Goal: Find specific page/section: Find specific page/section

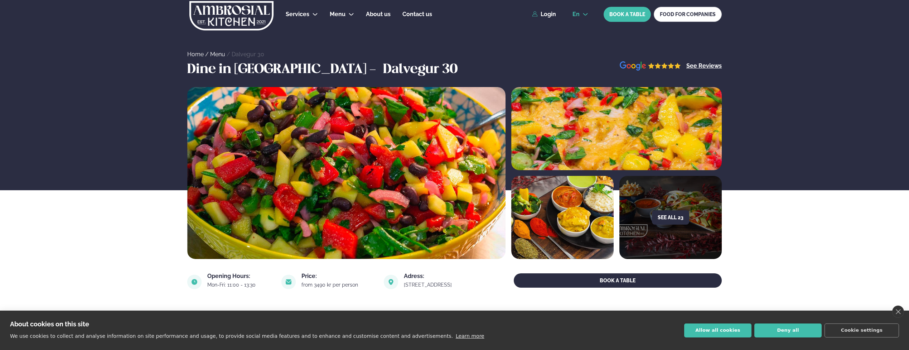
click at [585, 14] on icon at bounding box center [585, 14] width 5 height 3
click at [581, 41] on link "is" at bounding box center [580, 41] width 27 height 14
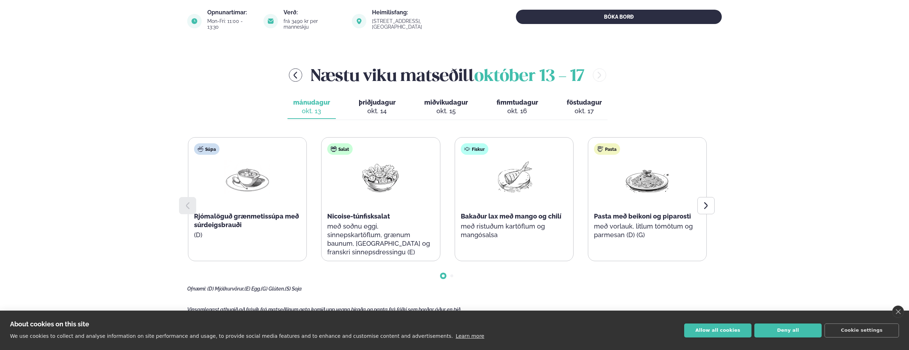
scroll to position [286, 0]
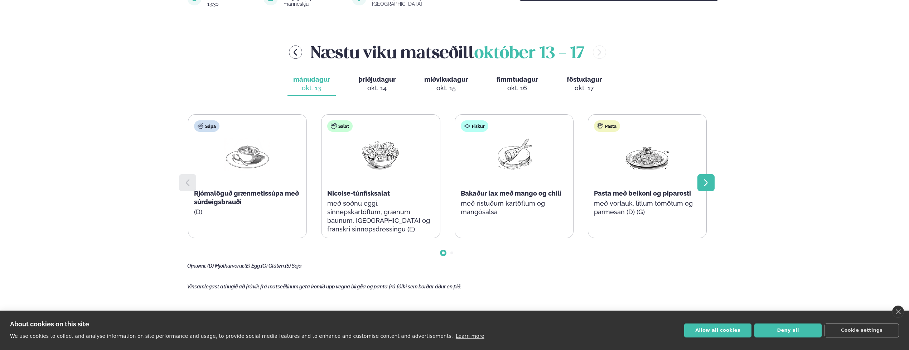
click at [709, 178] on icon at bounding box center [706, 182] width 9 height 9
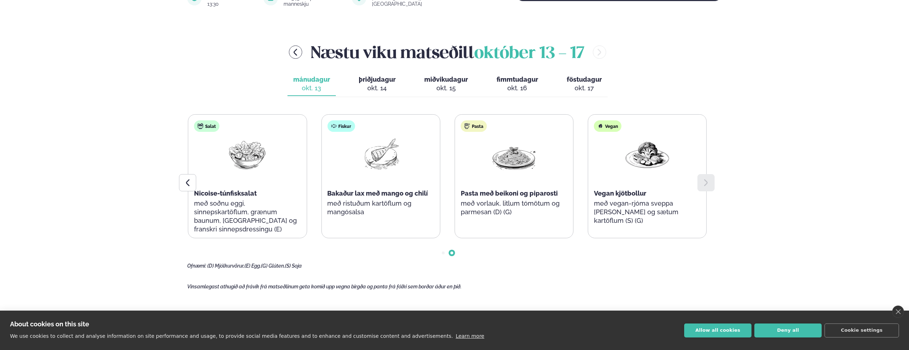
click at [709, 178] on icon at bounding box center [706, 182] width 9 height 9
click at [383, 76] on span "þriðjudagur" at bounding box center [377, 80] width 37 height 8
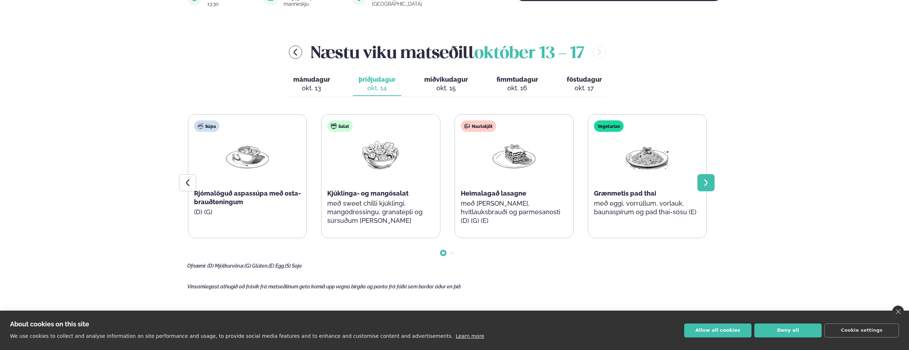
click at [707, 179] on icon at bounding box center [706, 182] width 4 height 7
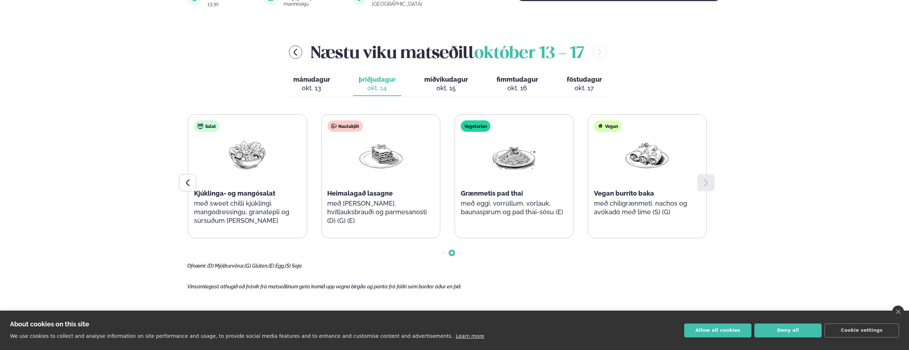
click at [707, 179] on icon at bounding box center [706, 182] width 4 height 7
click at [586, 84] on div "okt. 17" at bounding box center [584, 88] width 35 height 9
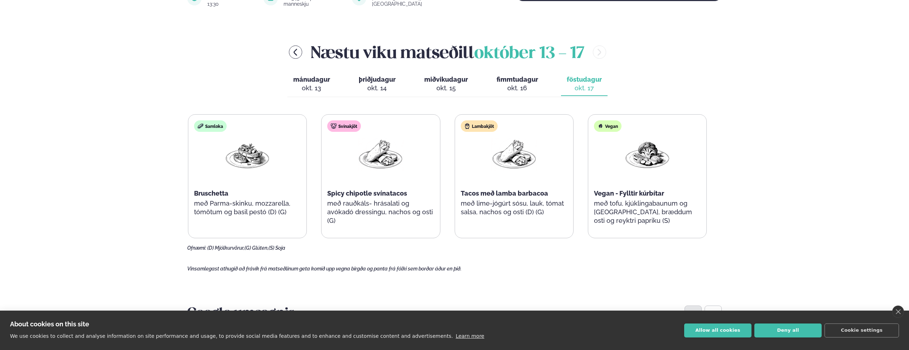
click at [522, 76] on span "fimmtudagur" at bounding box center [518, 80] width 42 height 8
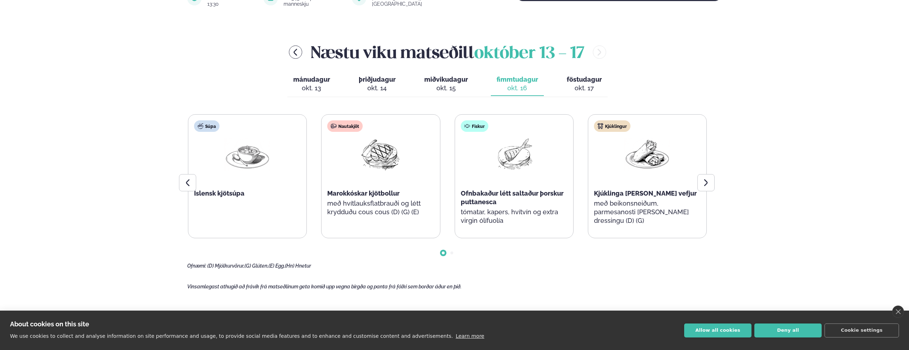
click at [450, 78] on button "miðvikudagur mið. [DATE]" at bounding box center [446, 84] width 55 height 24
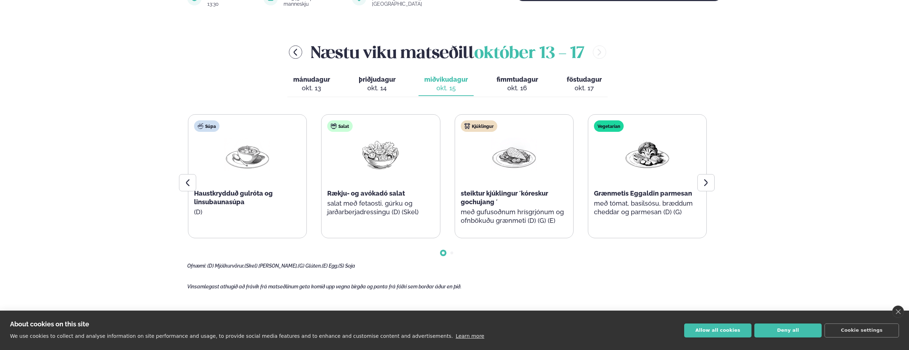
click at [382, 76] on span "þriðjudagur" at bounding box center [377, 80] width 37 height 8
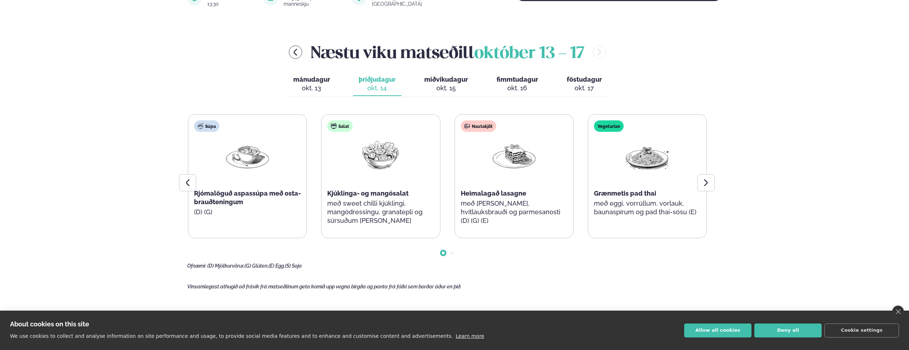
click at [322, 84] on div "okt. 13" at bounding box center [311, 88] width 37 height 9
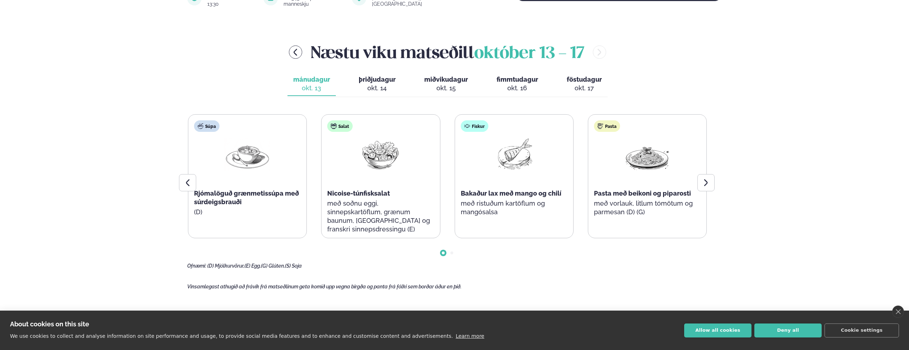
click at [448, 84] on div "okt. 15" at bounding box center [446, 88] width 44 height 9
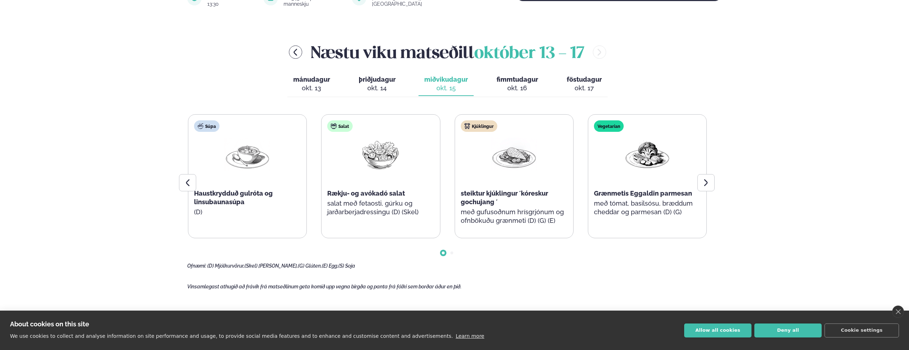
click at [508, 84] on div "okt. 16" at bounding box center [518, 88] width 42 height 9
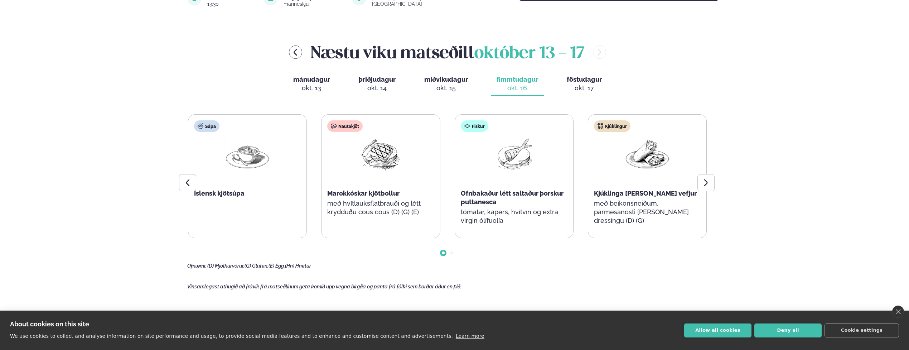
click at [368, 84] on div "okt. 14" at bounding box center [377, 88] width 37 height 9
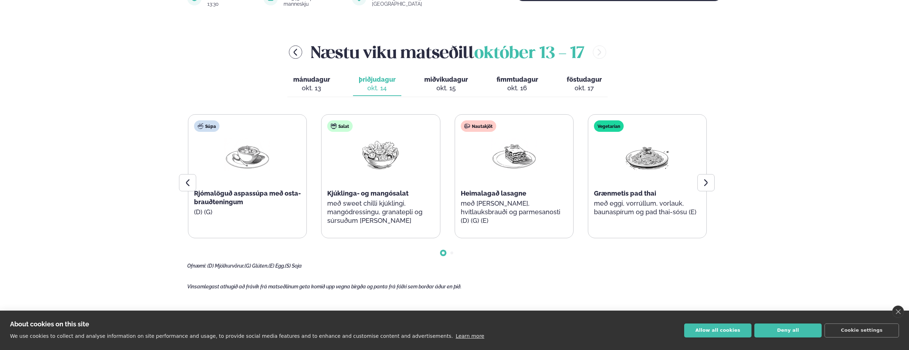
click at [311, 84] on div "okt. 13" at bounding box center [311, 88] width 37 height 9
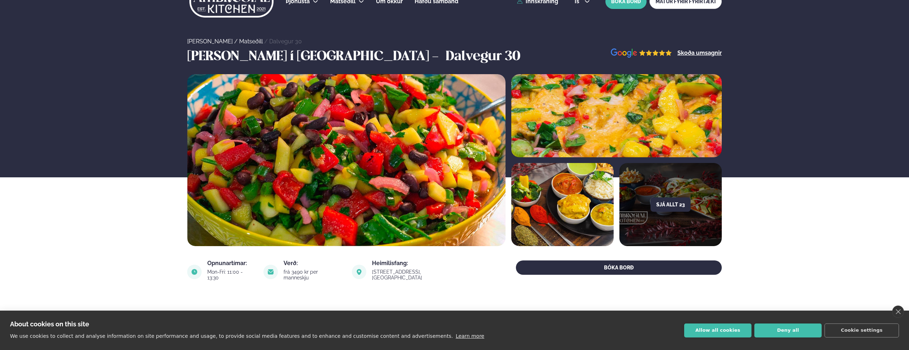
scroll to position [0, 0]
